Goal: Information Seeking & Learning: Find specific fact

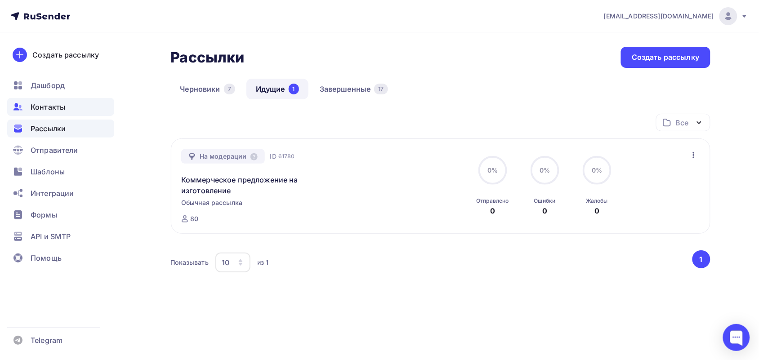
click at [51, 108] on span "Контакты" at bounding box center [48, 107] width 35 height 11
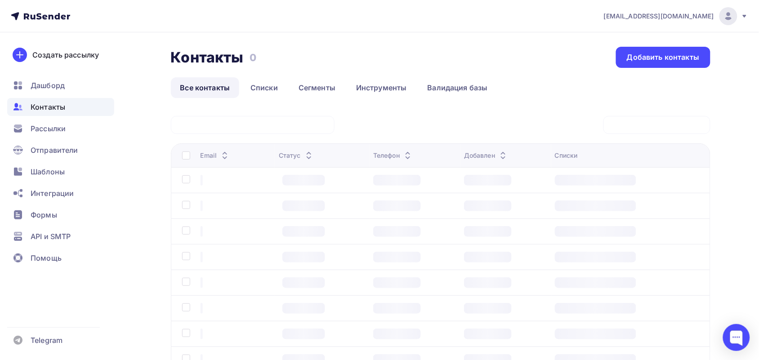
click at [230, 120] on div at bounding box center [253, 125] width 164 height 18
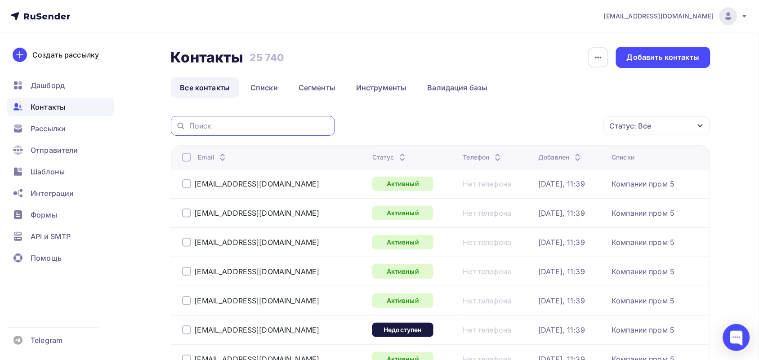
click at [220, 123] on input "text" at bounding box center [259, 126] width 140 height 10
paste input "[PERSON_NAME][EMAIL_ADDRESS][DOMAIN_NAME]"
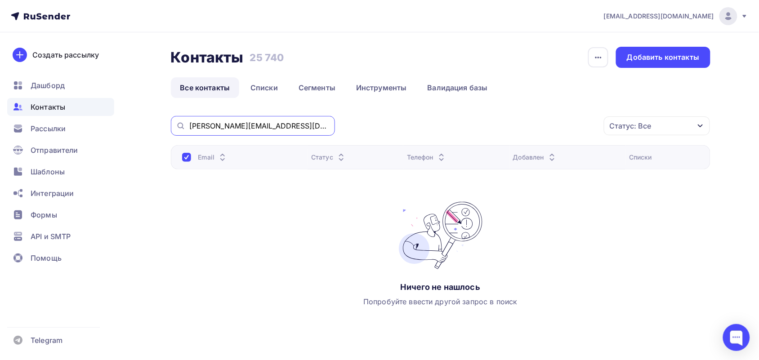
drag, startPoint x: 317, startPoint y: 123, endPoint x: 136, endPoint y: 111, distance: 181.5
click at [136, 111] on div "Контакты Контакты 25 740 25 740 История импорта Добавить контакты Все контакты …" at bounding box center [379, 207] width 737 height 351
paste input "tarabas-vm@vdnpp.rosenergoatom"
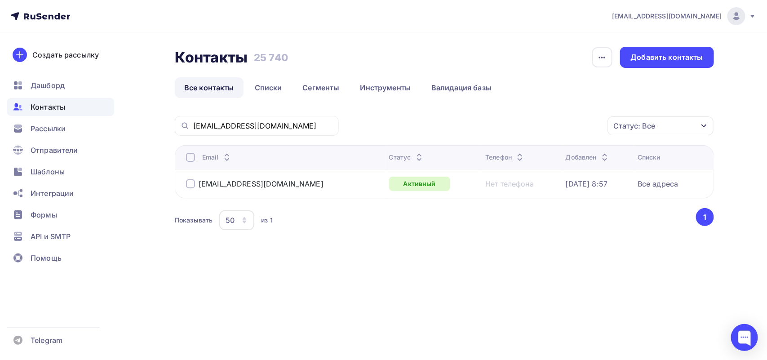
click at [315, 118] on div "[EMAIL_ADDRESS][DOMAIN_NAME]" at bounding box center [257, 126] width 164 height 20
click at [324, 124] on input "[EMAIL_ADDRESS][DOMAIN_NAME]" at bounding box center [263, 126] width 140 height 10
drag, startPoint x: 328, startPoint y: 124, endPoint x: 163, endPoint y: 129, distance: 165.5
click at [163, 129] on div "Контакты Контакты 25 740 25 740 История импорта Добавить контакты Все контакты …" at bounding box center [383, 161] width 737 height 258
paste input "[EMAIL_ADDRESS][DOMAIN_NAME]"
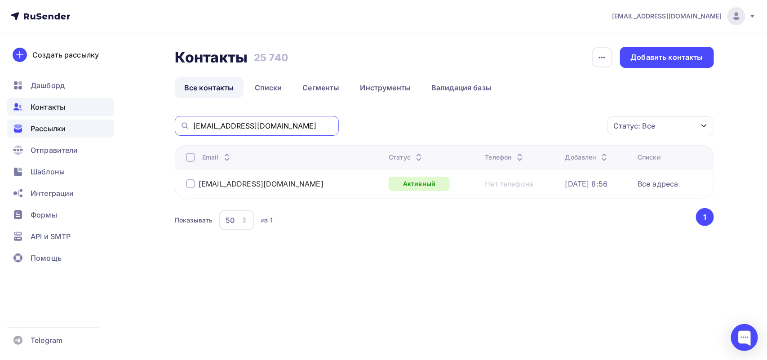
drag, startPoint x: 298, startPoint y: 124, endPoint x: 79, endPoint y: 120, distance: 219.3
click at [79, 120] on div "[EMAIL_ADDRESS][DOMAIN_NAME] Аккаунт Тарифы Выйти Создать рассылку [GEOGRAPHIC_…" at bounding box center [383, 145] width 767 height 290
paste input "[EMAIL_ADDRESS][DOMAIN_NAME]"
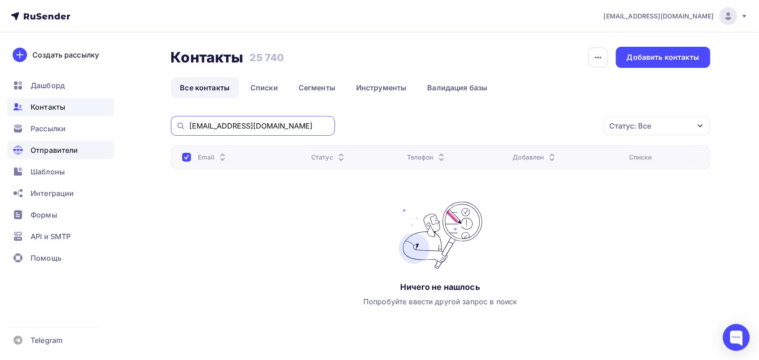
drag, startPoint x: 309, startPoint y: 126, endPoint x: 14, endPoint y: 147, distance: 296.0
click at [14, 147] on div "[EMAIL_ADDRESS][DOMAIN_NAME] Аккаунт Тарифы Выйти Создать рассылку [GEOGRAPHIC_…" at bounding box center [379, 191] width 759 height 383
paste input "@tmzv"
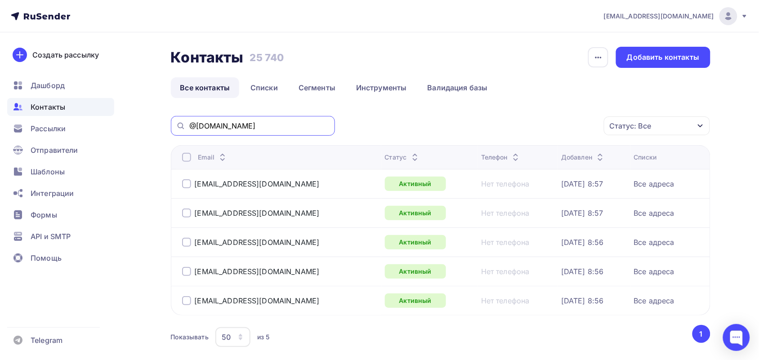
drag, startPoint x: 233, startPoint y: 120, endPoint x: 181, endPoint y: 127, distance: 52.5
click at [181, 127] on div "@[DOMAIN_NAME]" at bounding box center [253, 126] width 164 height 20
paste input "kzubarev@stan-company"
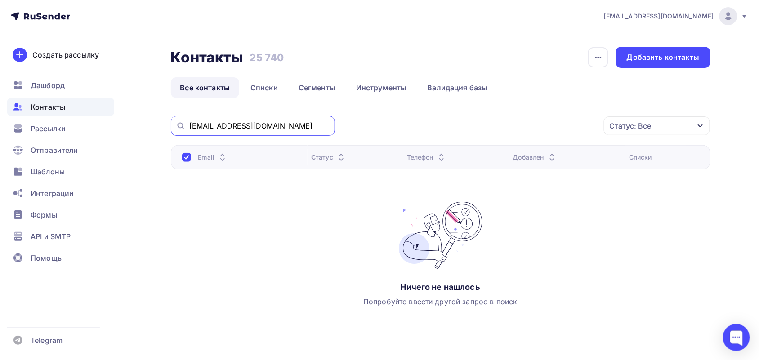
drag, startPoint x: 222, startPoint y: 125, endPoint x: 149, endPoint y: 124, distance: 72.4
click at [150, 124] on div "Контакты Контакты 25 740 25 740 История импорта Добавить контакты Все контакты …" at bounding box center [379, 207] width 737 height 351
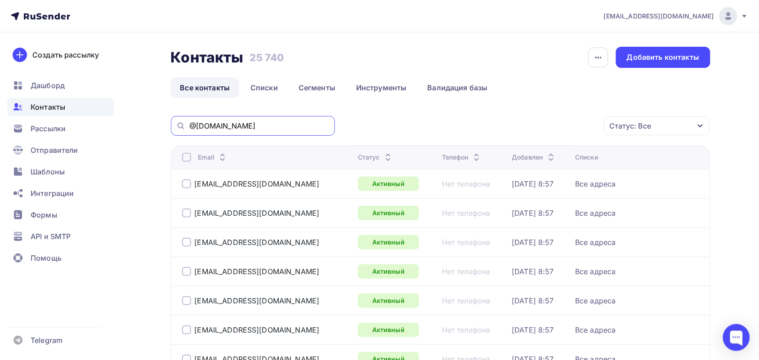
drag, startPoint x: 263, startPoint y: 123, endPoint x: 0, endPoint y: 119, distance: 262.9
click at [0, 119] on div "[EMAIL_ADDRESS][DOMAIN_NAME] Аккаунт Тарифы Выйти Создать рассылку [GEOGRAPHIC_…" at bounding box center [379, 262] width 759 height 524
paste input "[DOMAIN_NAME]@ipr-kron"
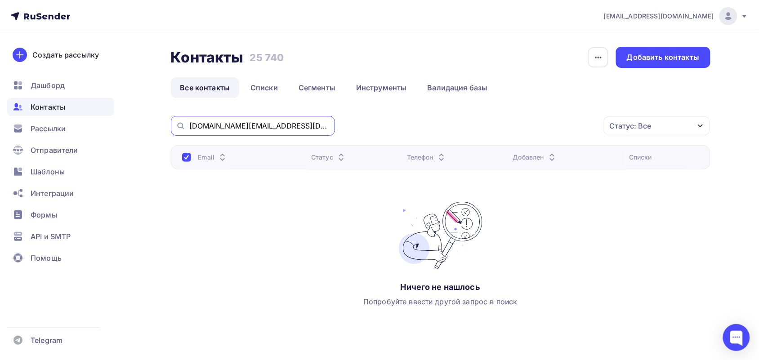
drag, startPoint x: 282, startPoint y: 122, endPoint x: 181, endPoint y: 118, distance: 101.2
click at [181, 118] on div "[DOMAIN_NAME][EMAIL_ADDRESS][DOMAIN_NAME]" at bounding box center [253, 126] width 164 height 20
paste input "borovik.av"
drag, startPoint x: 226, startPoint y: 122, endPoint x: 155, endPoint y: 125, distance: 70.6
click at [155, 125] on div "Контакты Контакты 25 740 25 740 История импорта Добавить контакты Все контакты …" at bounding box center [379, 207] width 737 height 351
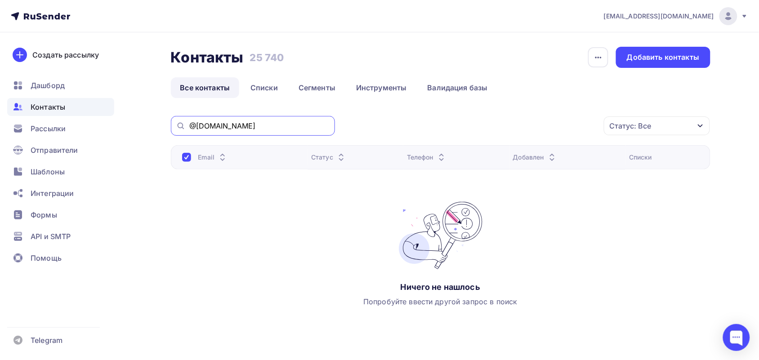
type input "@[DOMAIN_NAME]"
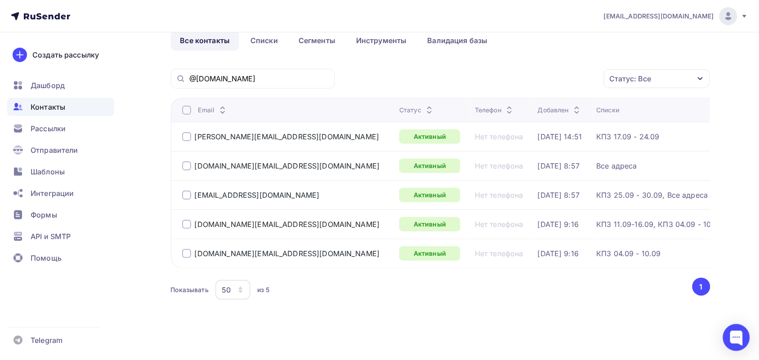
scroll to position [57, 0]
